Goal: Task Accomplishment & Management: Manage account settings

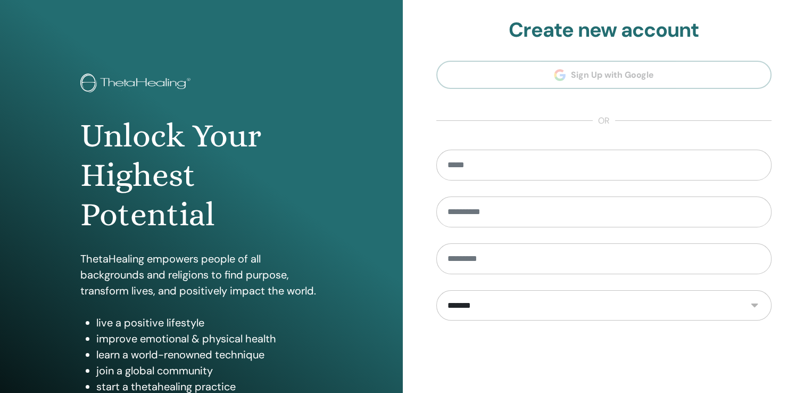
scroll to position [118, 0]
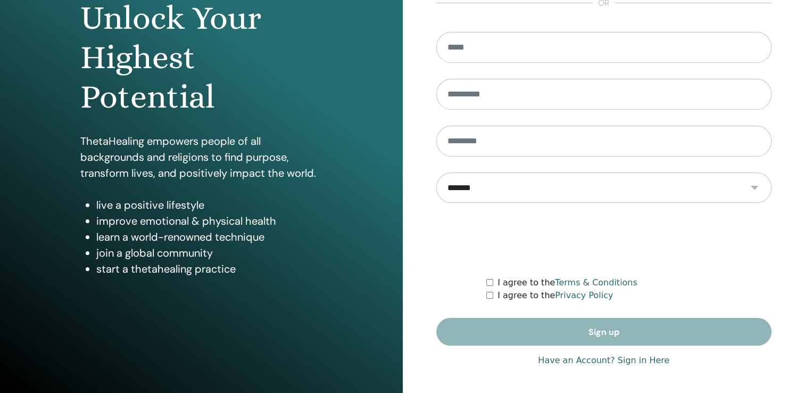
type input "**********"
click at [641, 360] on link "Have an Account? Sign in Here" at bounding box center [603, 360] width 131 height 13
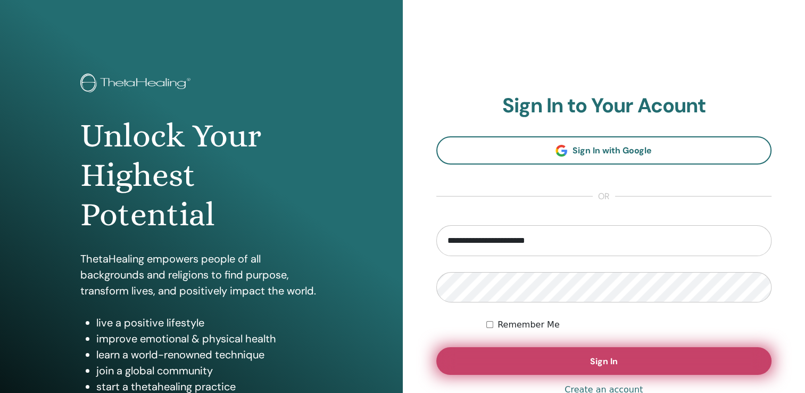
click at [619, 360] on button "Sign In" at bounding box center [604, 361] width 336 height 28
click at [608, 358] on span "Sign In" at bounding box center [604, 361] width 28 height 11
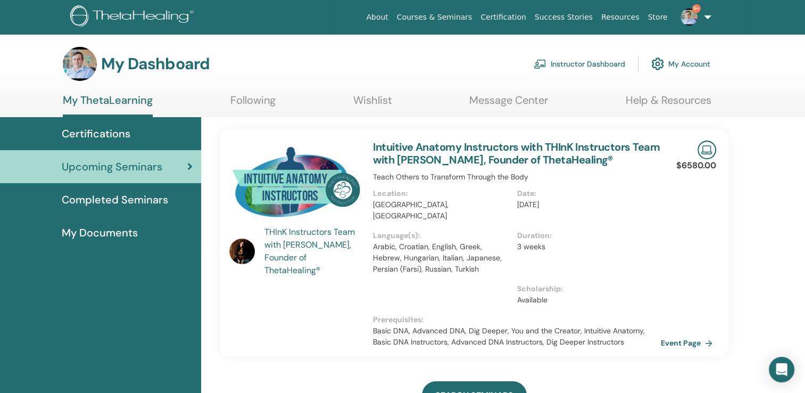
click at [594, 63] on link "Instructor Dashboard" at bounding box center [580, 63] width 92 height 23
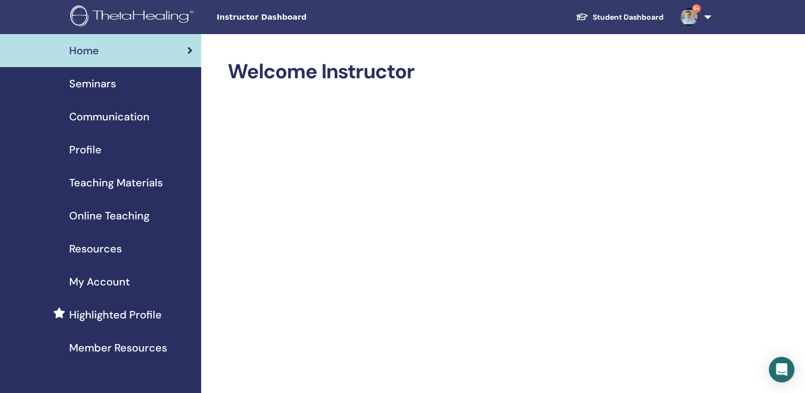
click at [98, 88] on span "Seminars" at bounding box center [92, 84] width 47 height 16
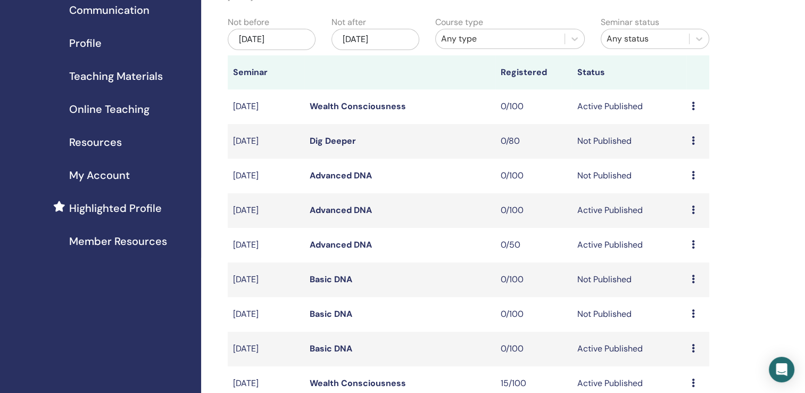
scroll to position [213, 0]
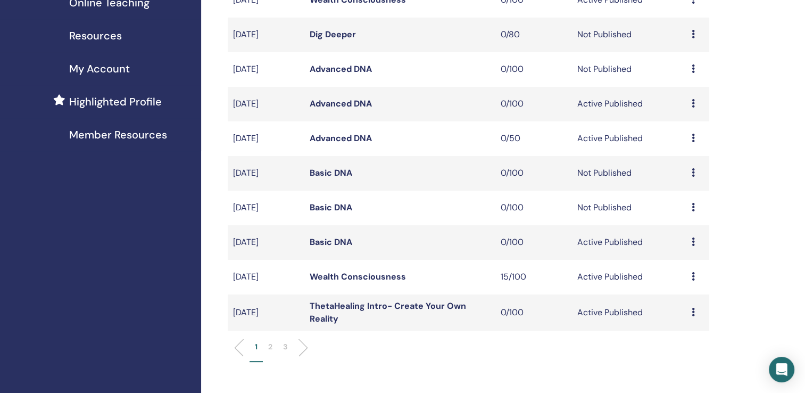
click at [342, 278] on link "Wealth Consciousness" at bounding box center [358, 276] width 96 height 11
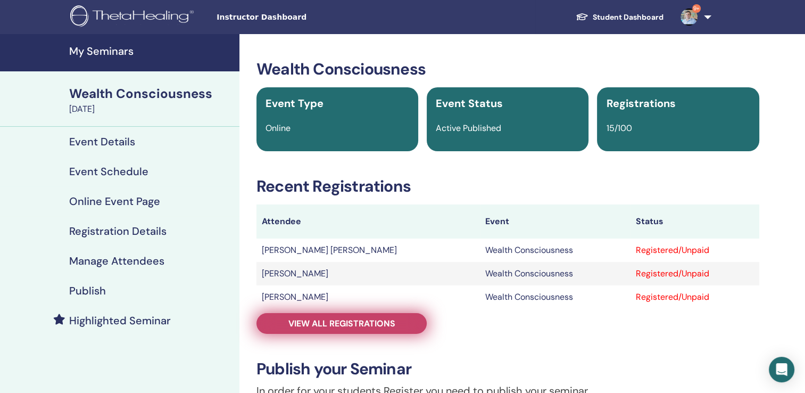
click at [339, 319] on span "View all registrations" at bounding box center [341, 323] width 107 height 11
